Goal: Information Seeking & Learning: Check status

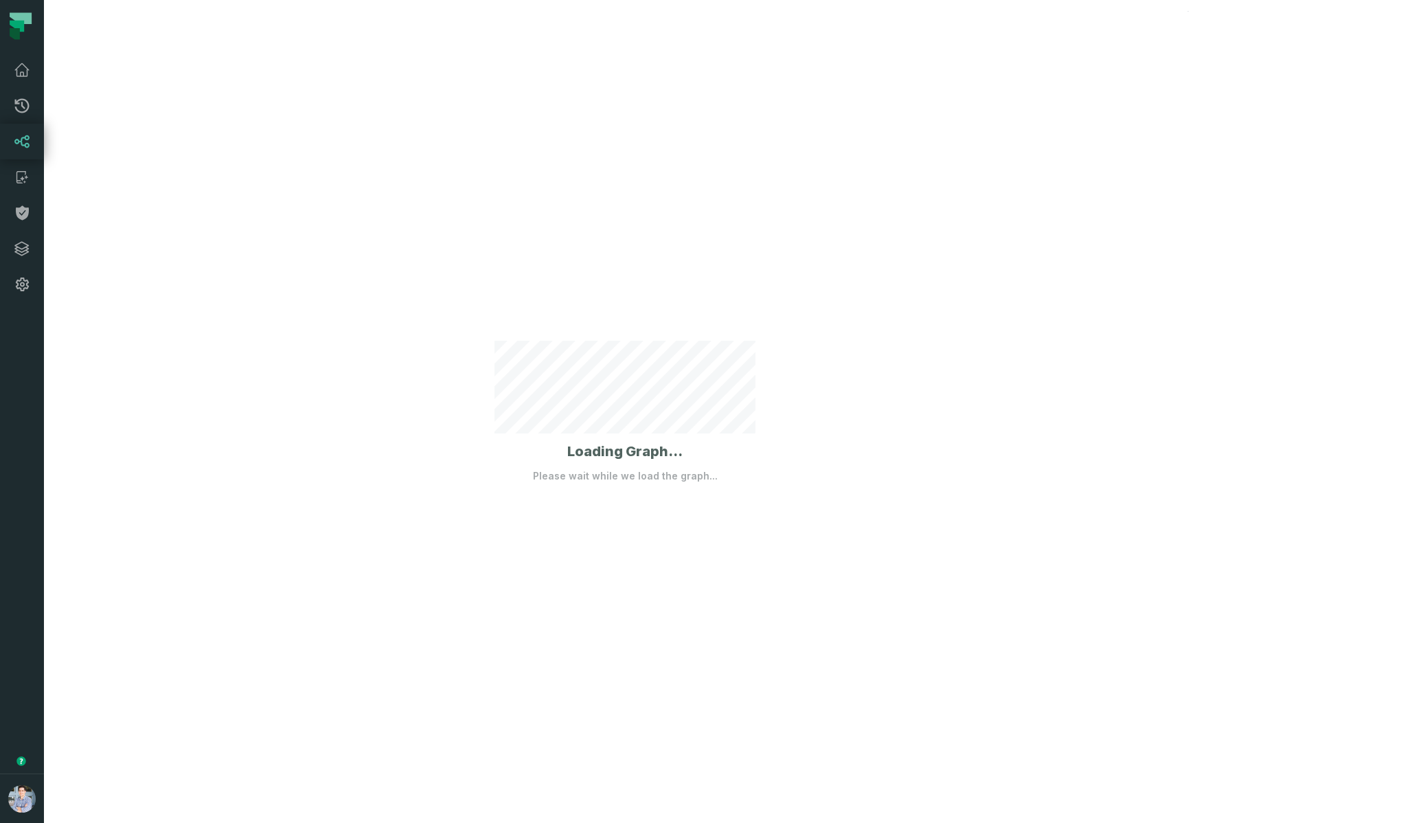
click at [424, 258] on div "Loading Graph... Please wait while we load the graph..." at bounding box center [625, 411] width 1162 height 823
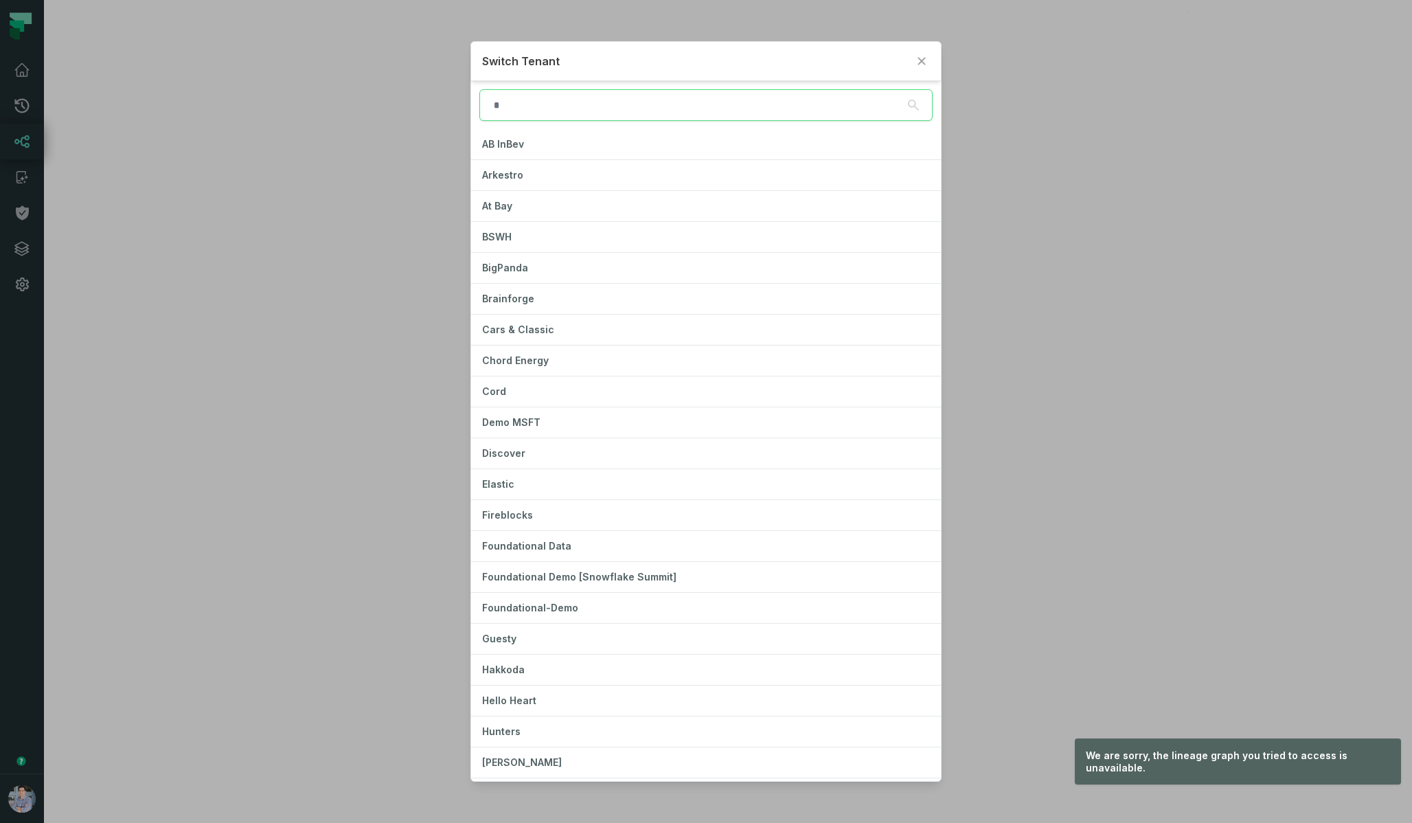
type input "***"
click at [646, 117] on input "search" at bounding box center [705, 105] width 453 height 32
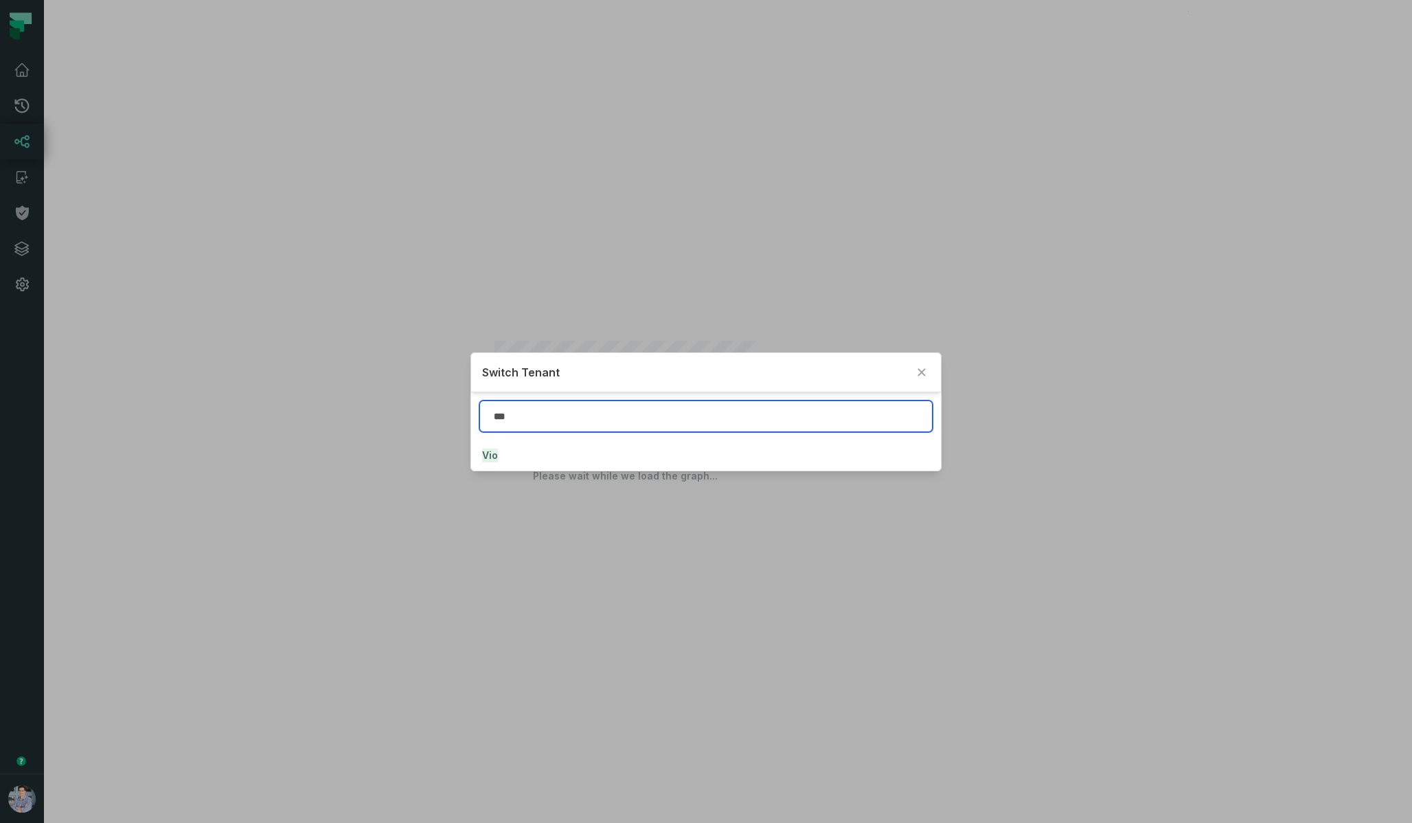
type input "***"
click button "Vio" at bounding box center [705, 455] width 469 height 30
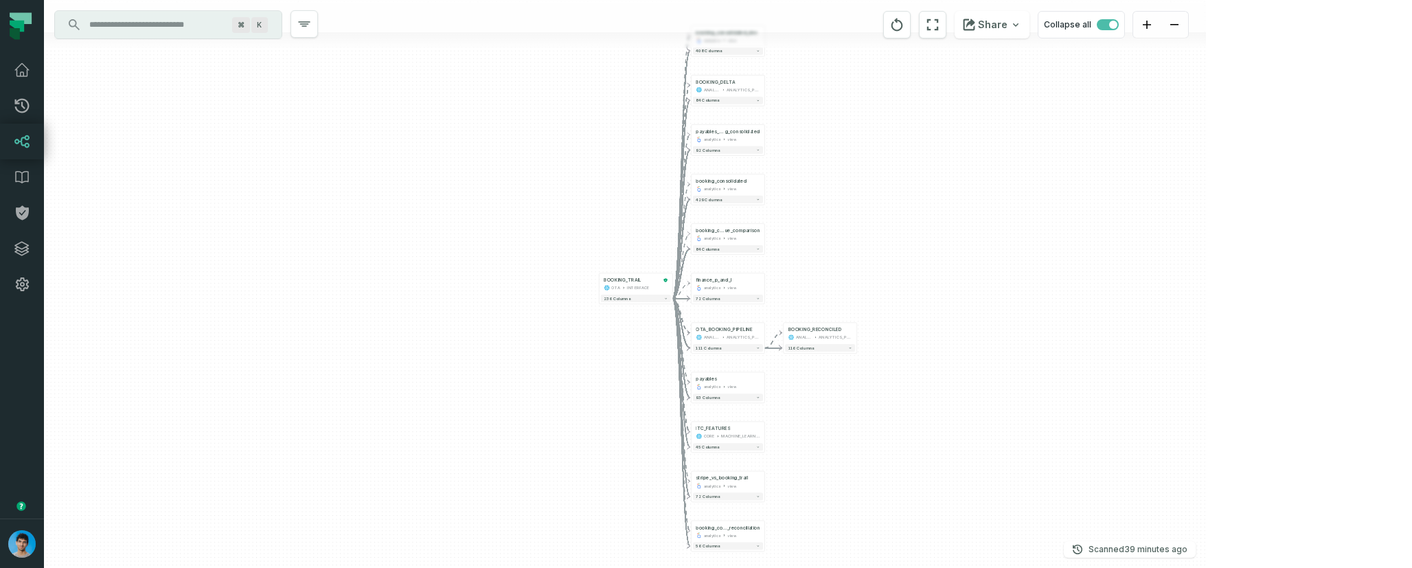
click at [1065, 405] on div "+ BOOKING_RECONCILED ANALYTICS ANALYTICS_PROD + 116 columns + booking_consolida…" at bounding box center [625, 284] width 1162 height 568
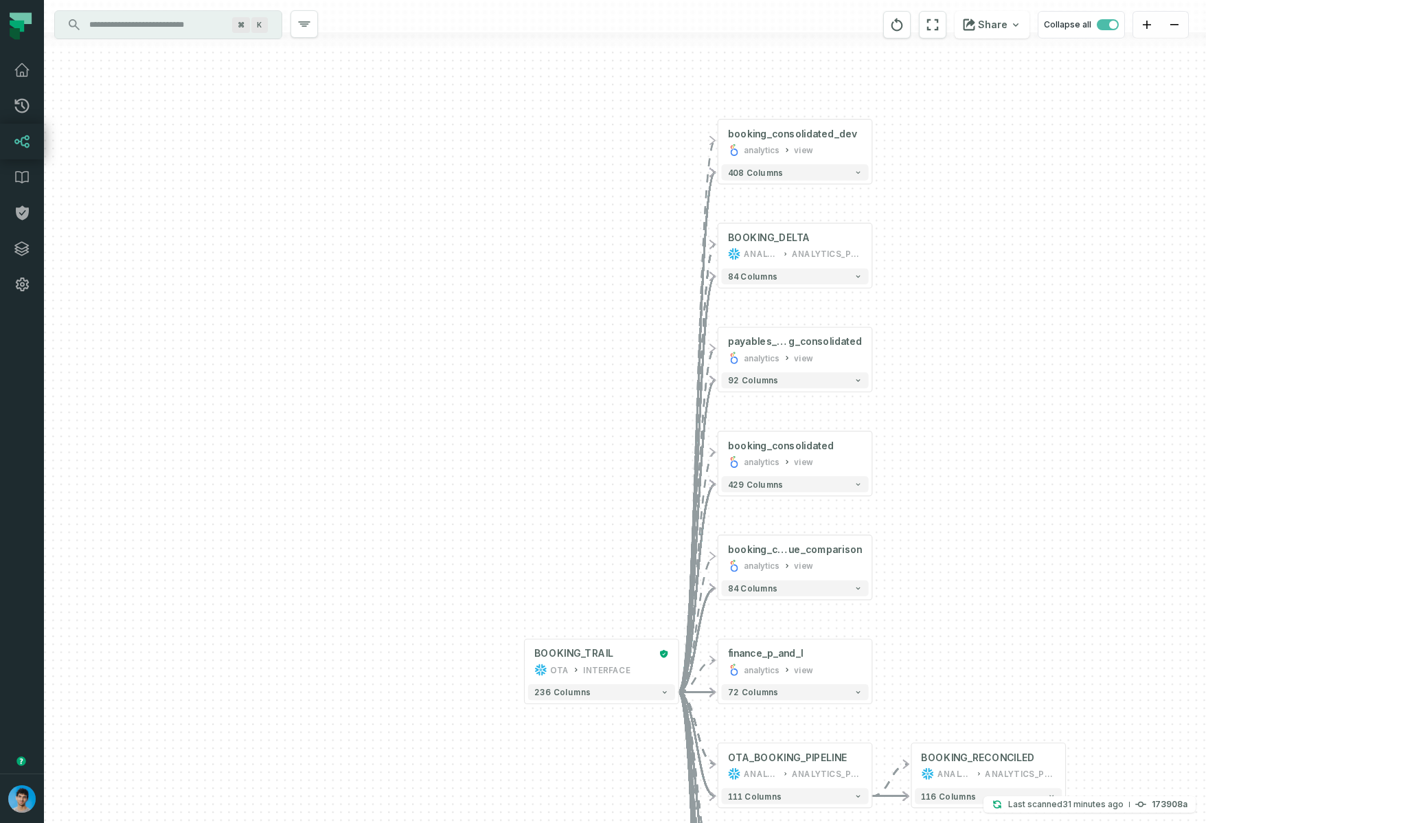
drag, startPoint x: 646, startPoint y: 165, endPoint x: 639, endPoint y: 442, distance: 276.9
click at [640, 442] on div "+ BOOKING_RECONCILED ANALYTICS ANALYTICS_PROD + 116 columns + booking_consolida…" at bounding box center [625, 411] width 1162 height 823
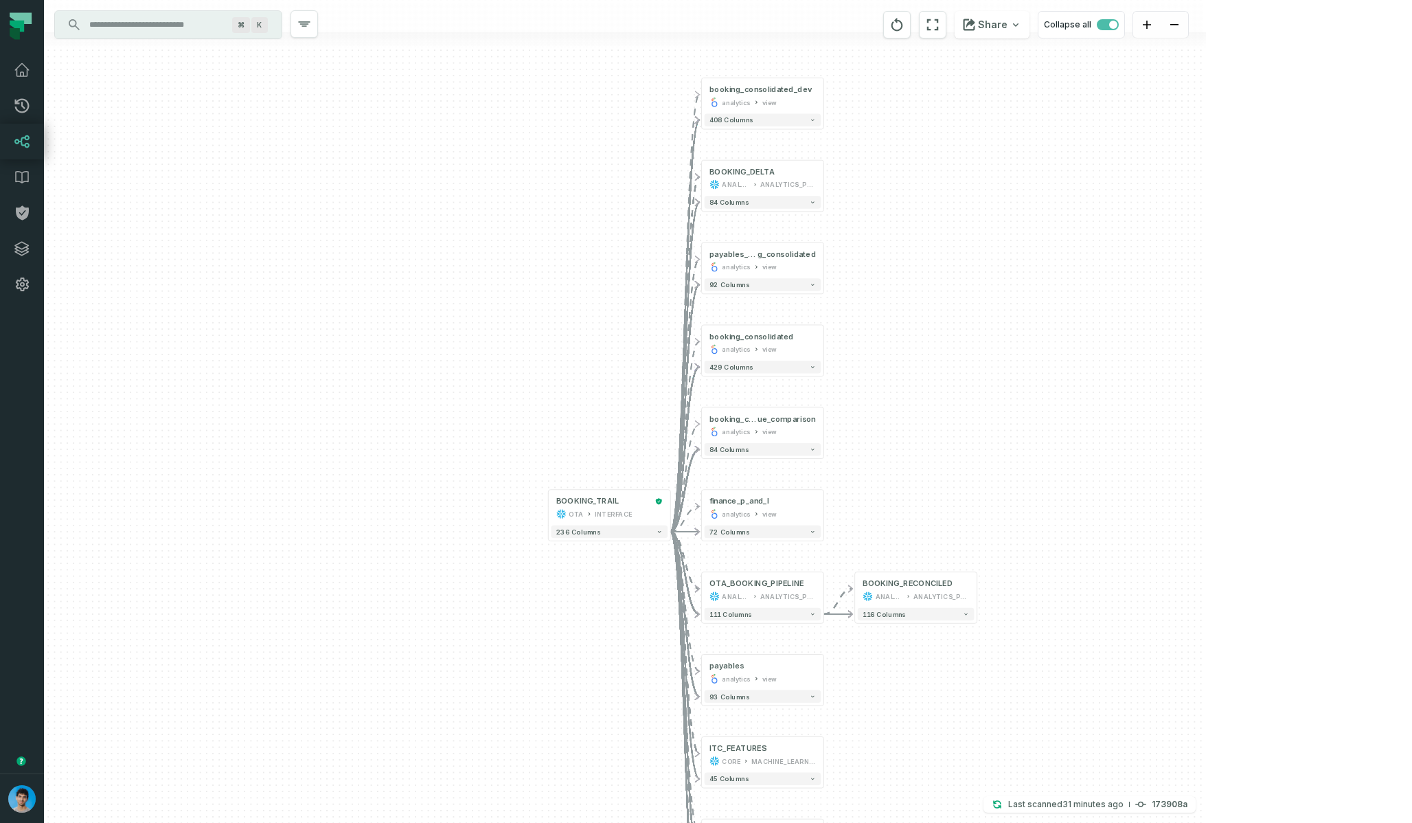
drag, startPoint x: 616, startPoint y: 536, endPoint x: 616, endPoint y: 428, distance: 107.8
click at [616, 428] on div "+ BOOKING_RECONCILED ANALYTICS ANALYTICS_PROD + 116 columns + booking_consolida…" at bounding box center [625, 411] width 1162 height 823
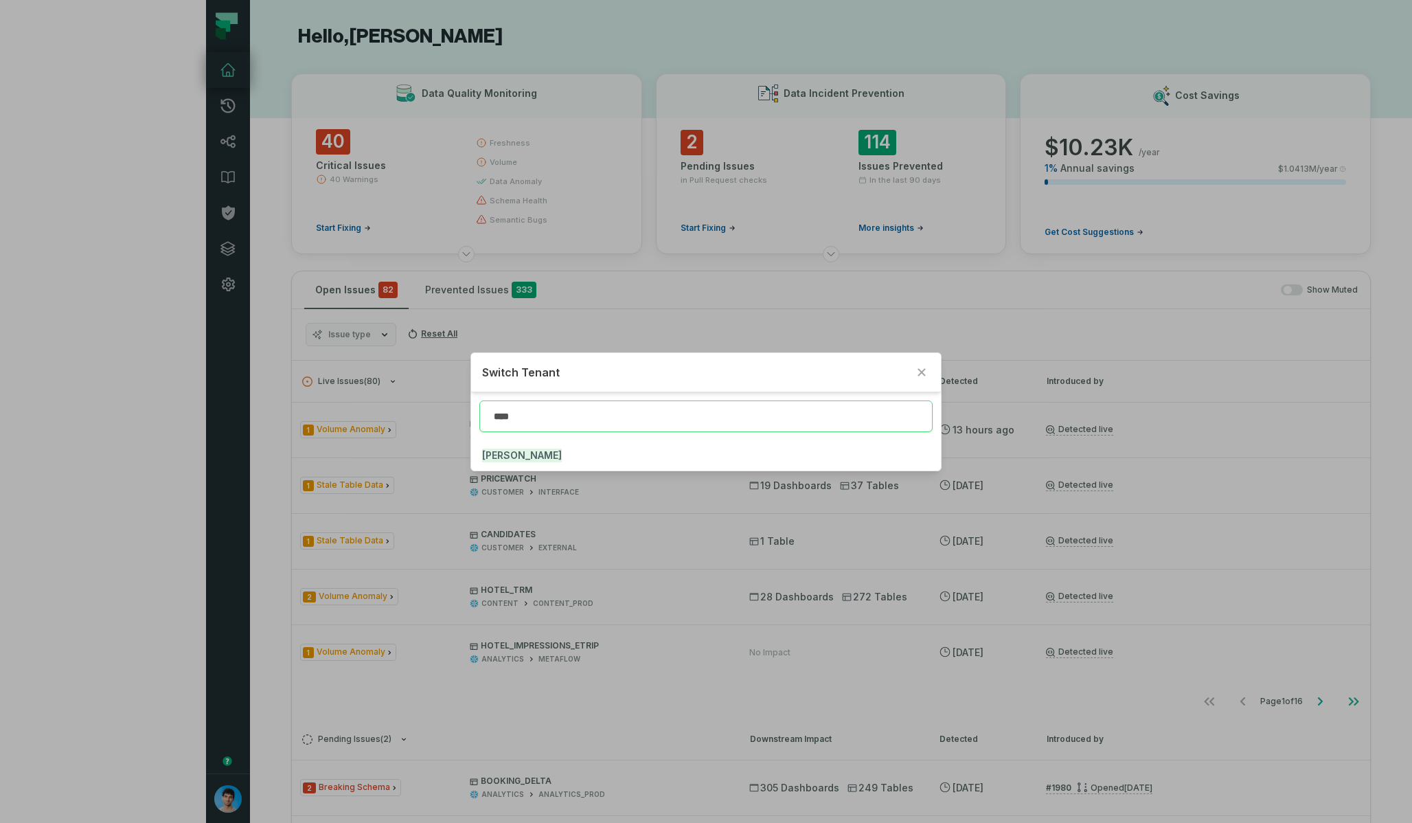
type input "****"
click button "JUUL" at bounding box center [705, 455] width 469 height 30
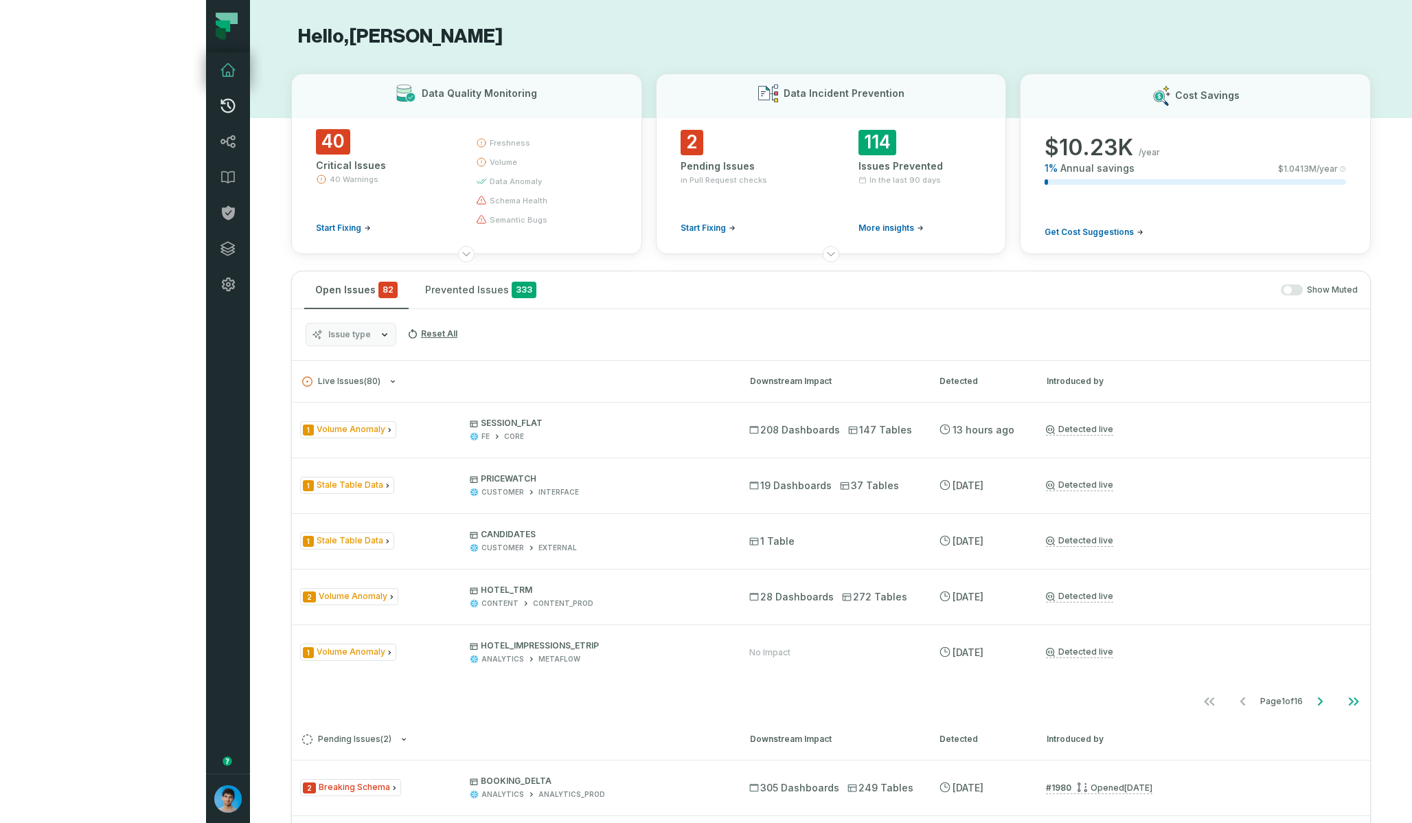
click at [220, 113] on icon at bounding box center [228, 106] width 16 height 16
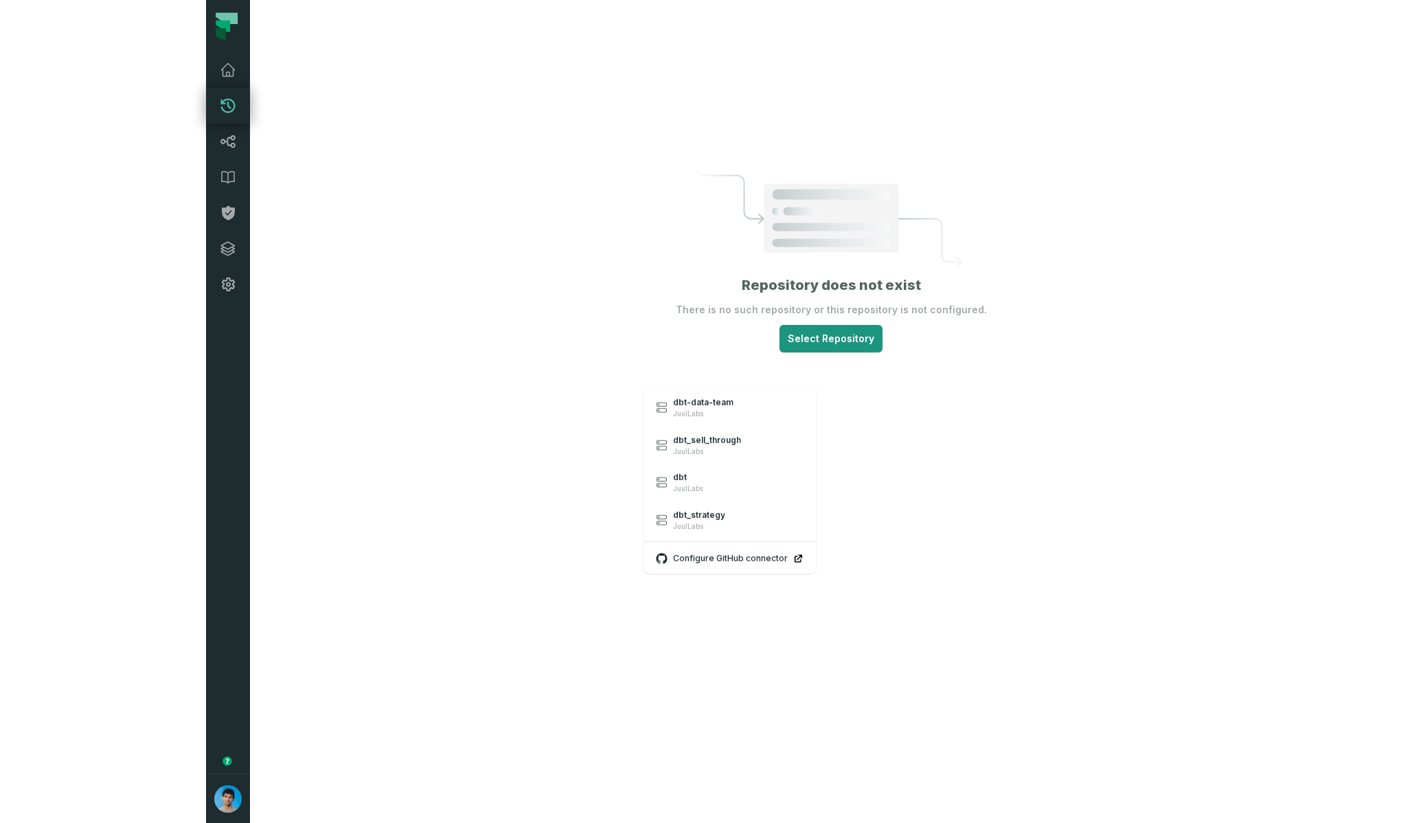
click at [738, 366] on html "Pull Requests Dashboard Lineage Data Catalog Policies Integrations Settings Omr…" at bounding box center [706, 411] width 1412 height 823
click at [738, 400] on link "dbt-data-team JuulLabs" at bounding box center [731, 408] width 170 height 38
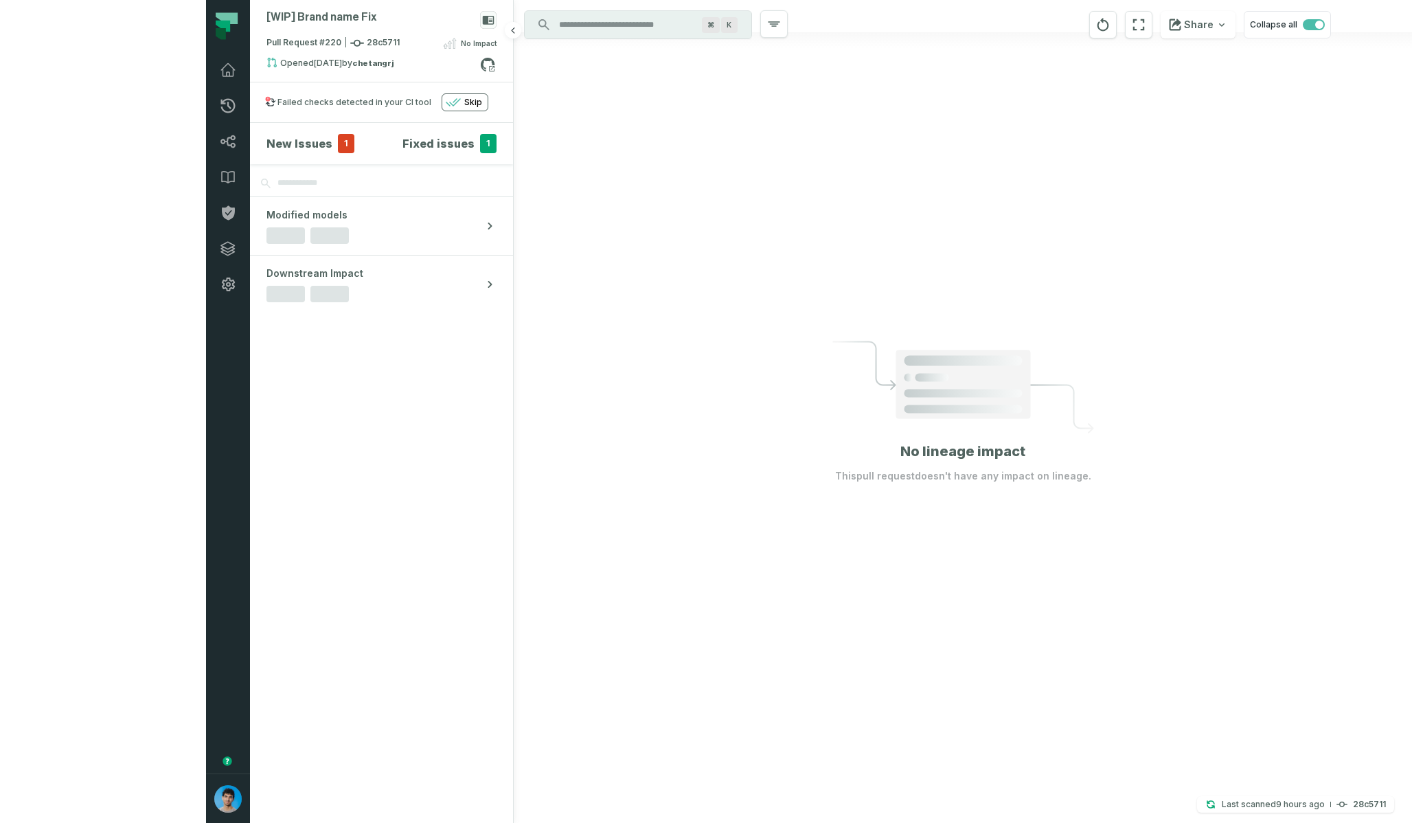
click at [338, 145] on span "1" at bounding box center [346, 143] width 16 height 19
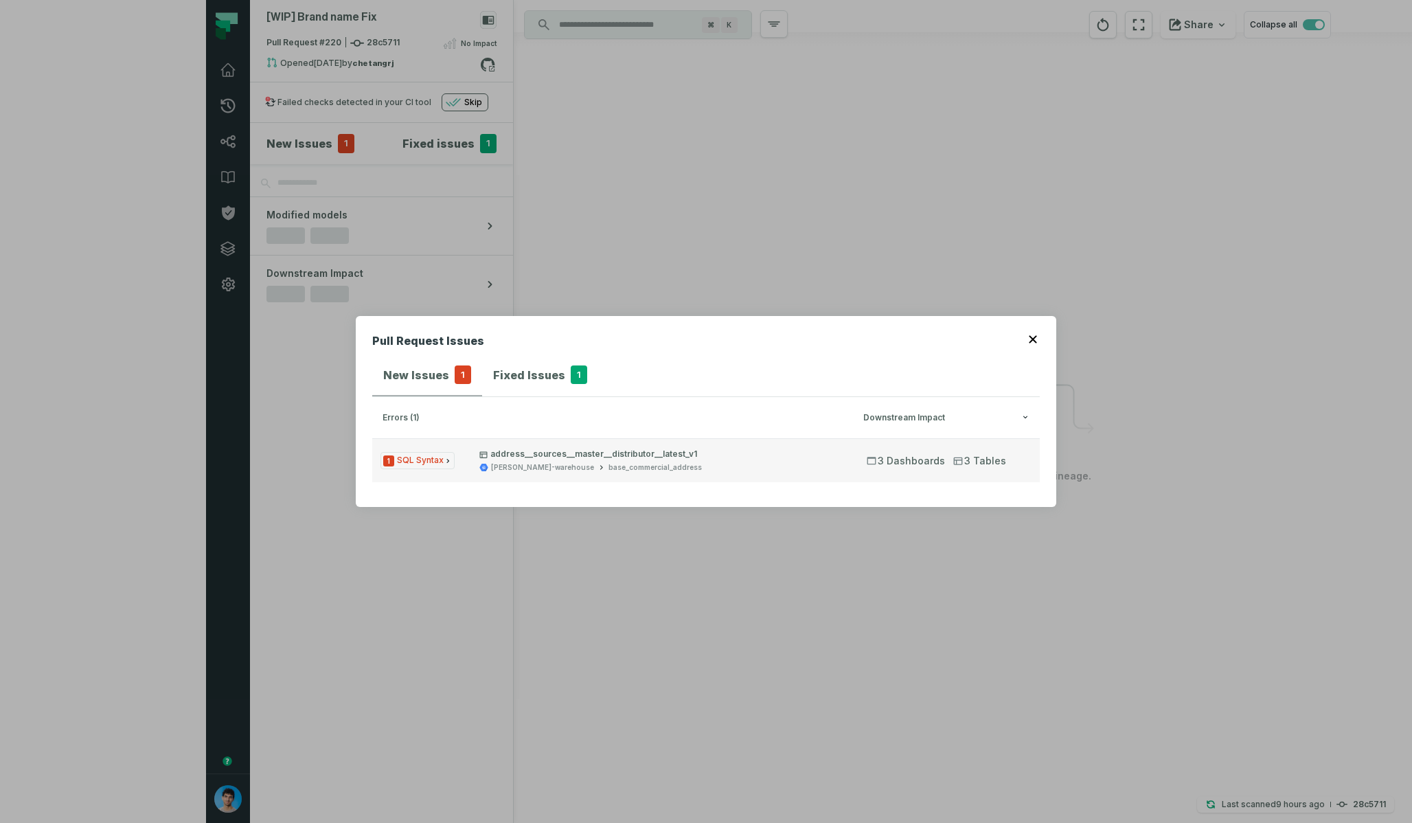
click at [502, 472] on div "juul-warehouse" at bounding box center [542, 467] width 103 height 10
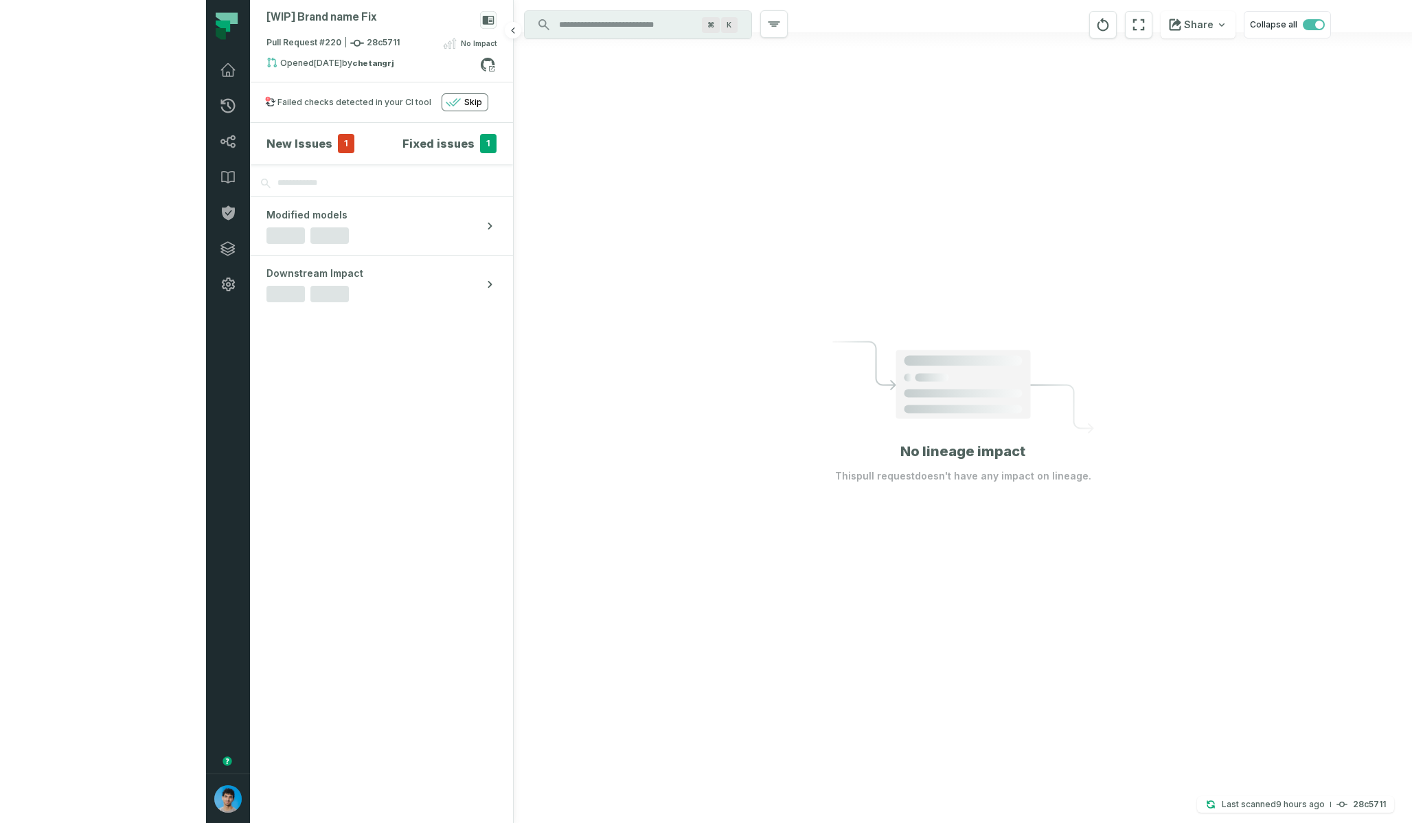
click at [338, 144] on span "1" at bounding box center [346, 143] width 16 height 19
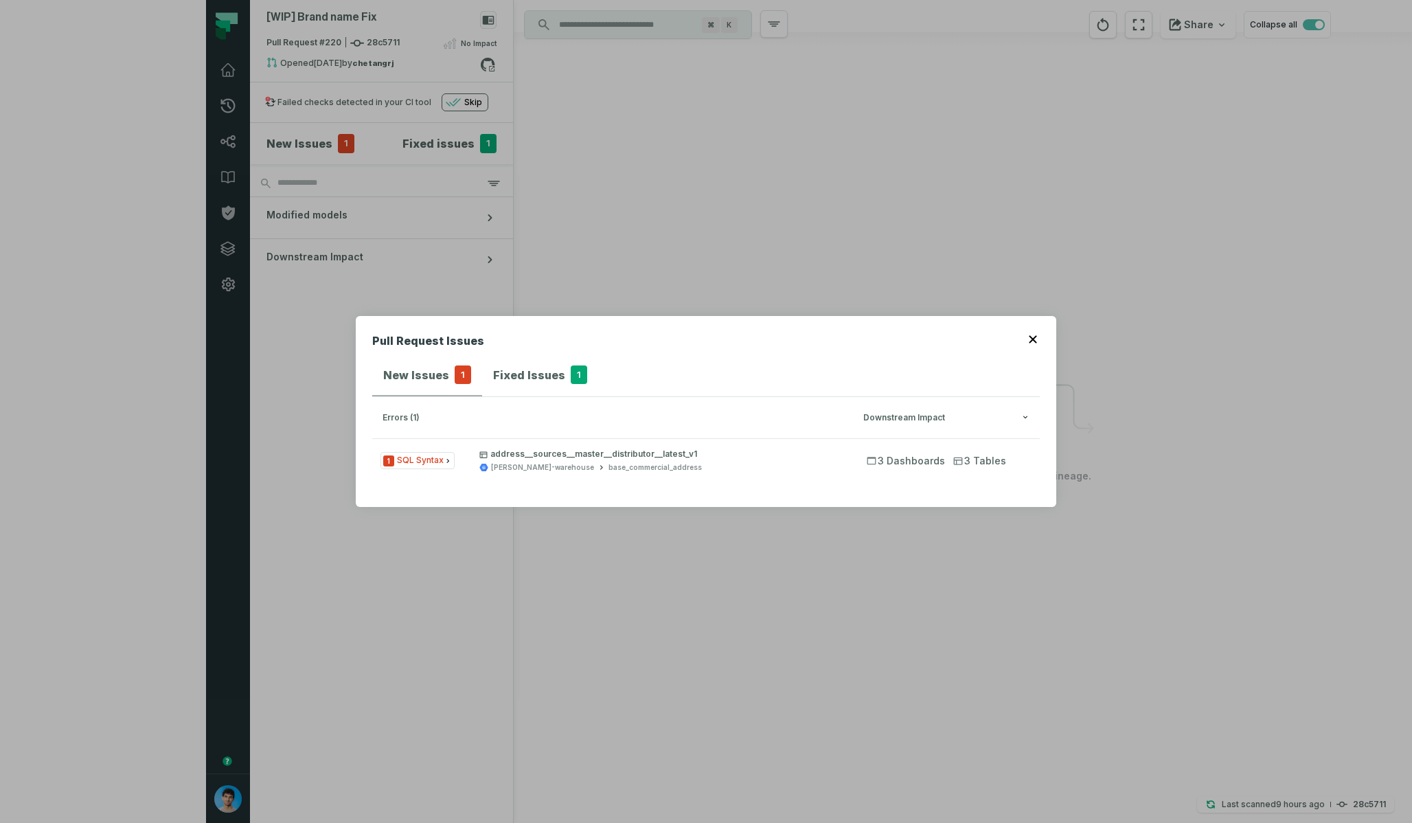
click at [414, 211] on div "Pull Request Issues New Issues 1 Fixed Issues 1 errors (1) Downstream Impact 1 …" at bounding box center [706, 411] width 1412 height 823
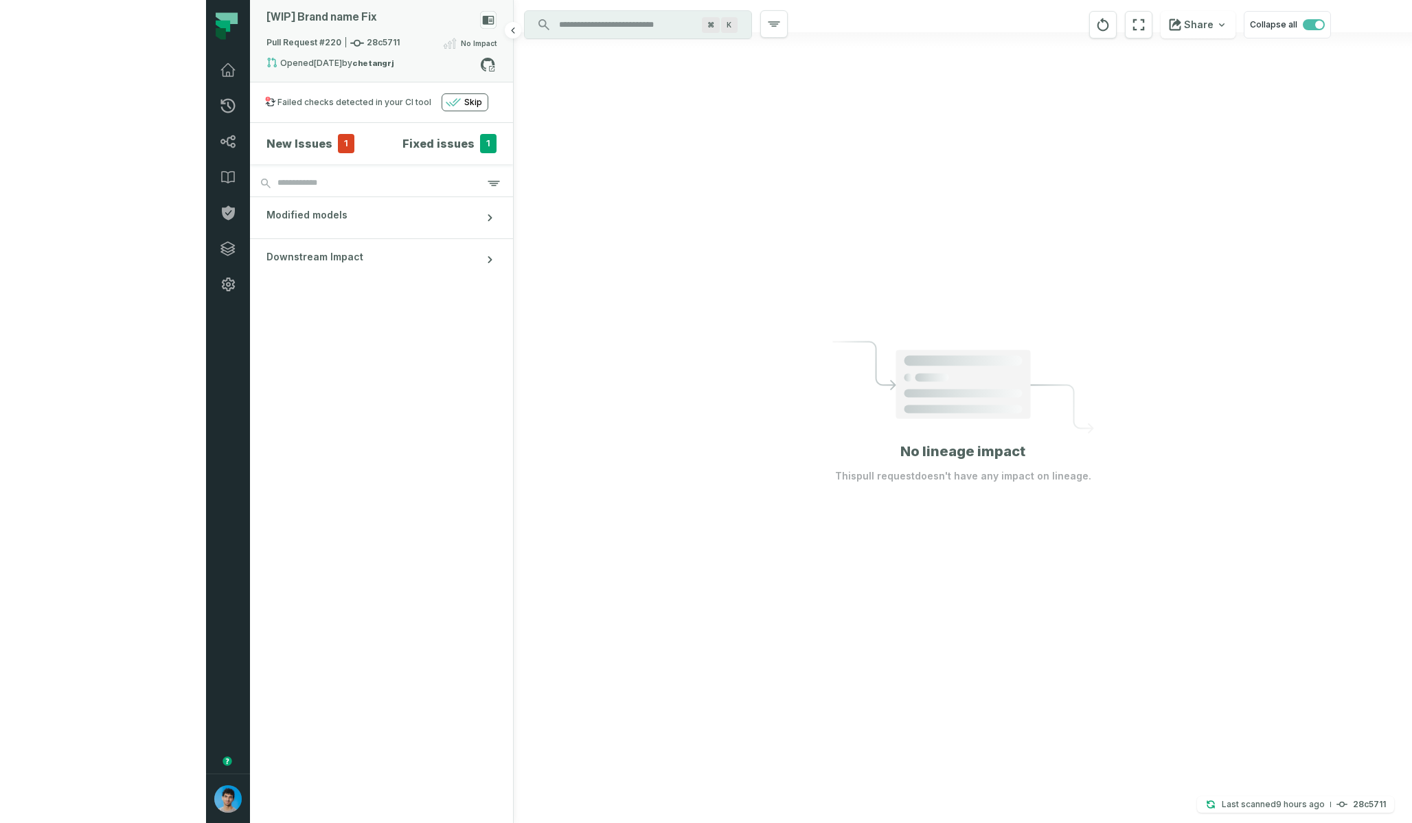
click at [352, 62] on strong "chetangrj" at bounding box center [372, 63] width 41 height 8
click at [601, 113] on button "merged (175)" at bounding box center [644, 114] width 87 height 33
click at [338, 142] on span "1" at bounding box center [346, 143] width 16 height 19
